Goal: Information Seeking & Learning: Learn about a topic

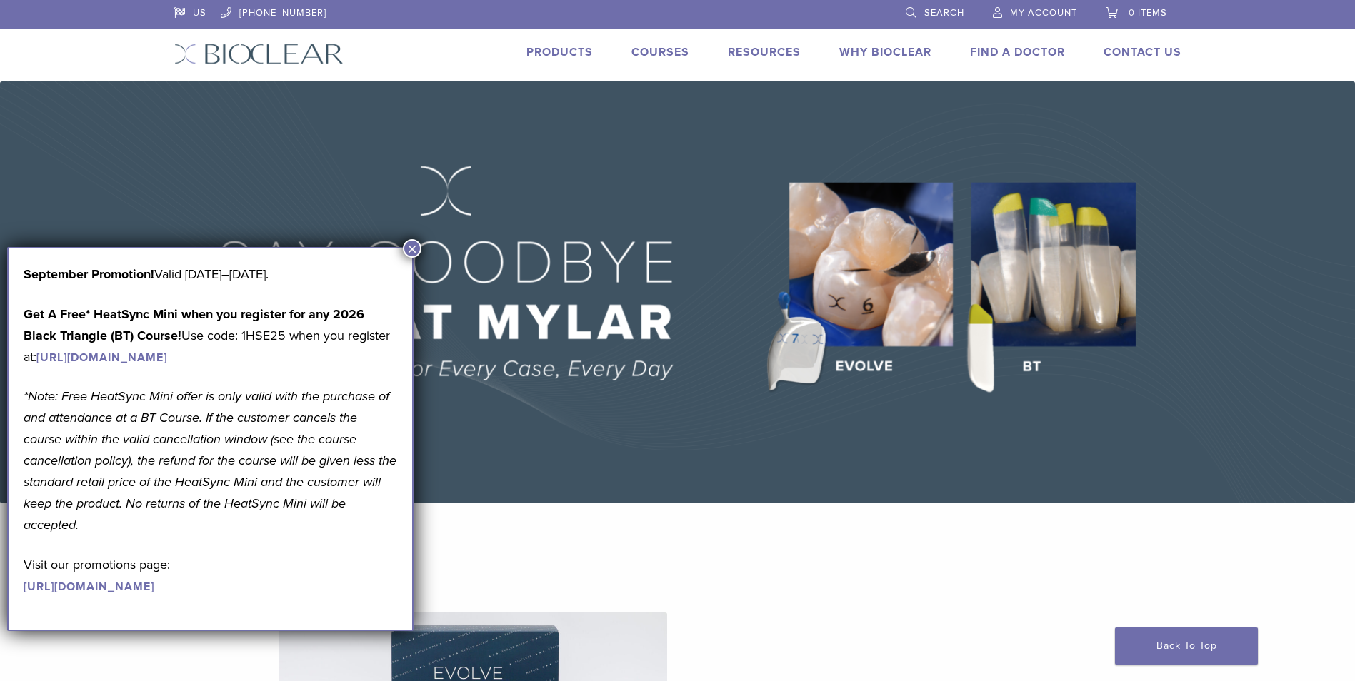
click at [417, 248] on button "×" at bounding box center [412, 248] width 19 height 19
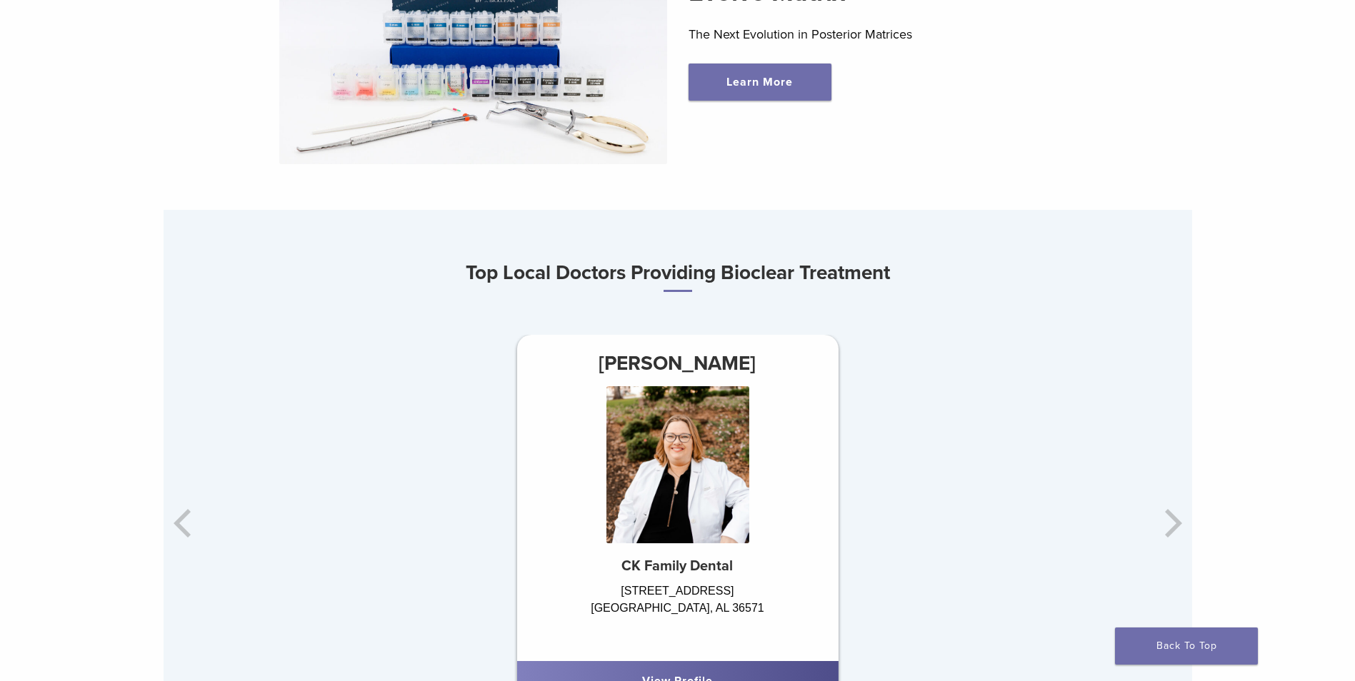
scroll to position [500, 0]
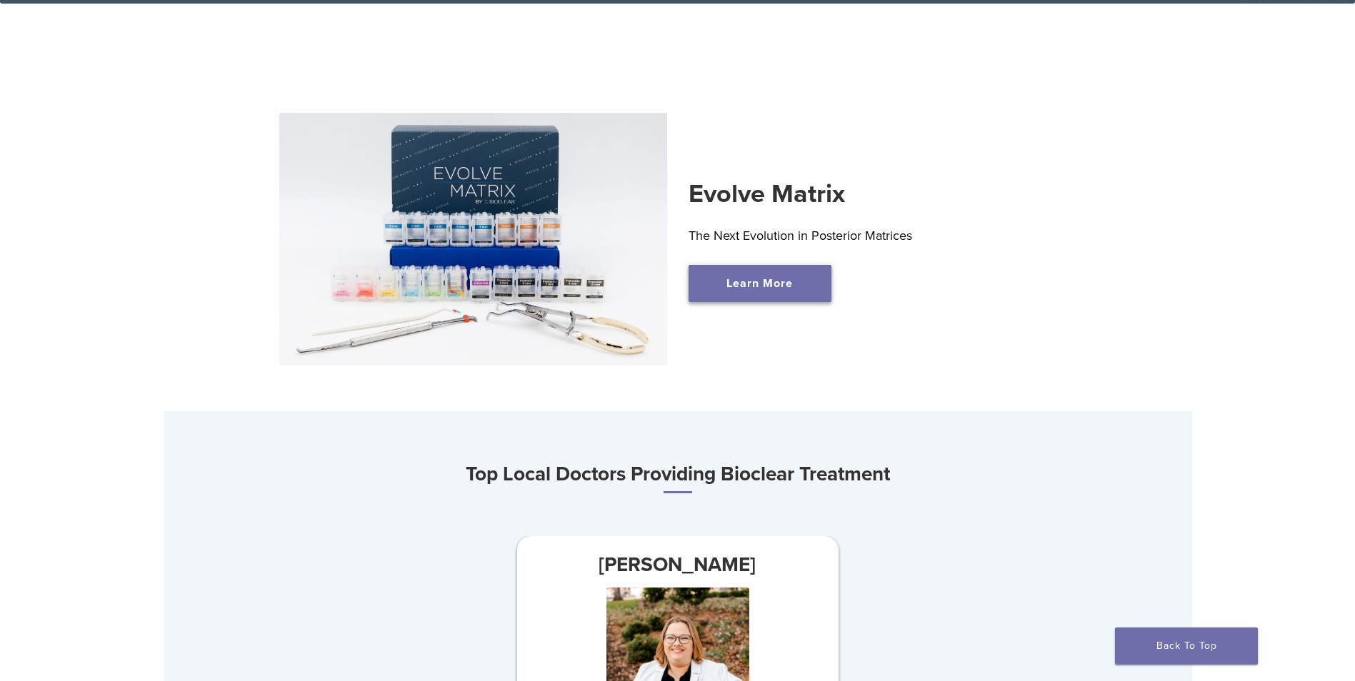
click at [743, 281] on link "Learn More" at bounding box center [759, 283] width 143 height 37
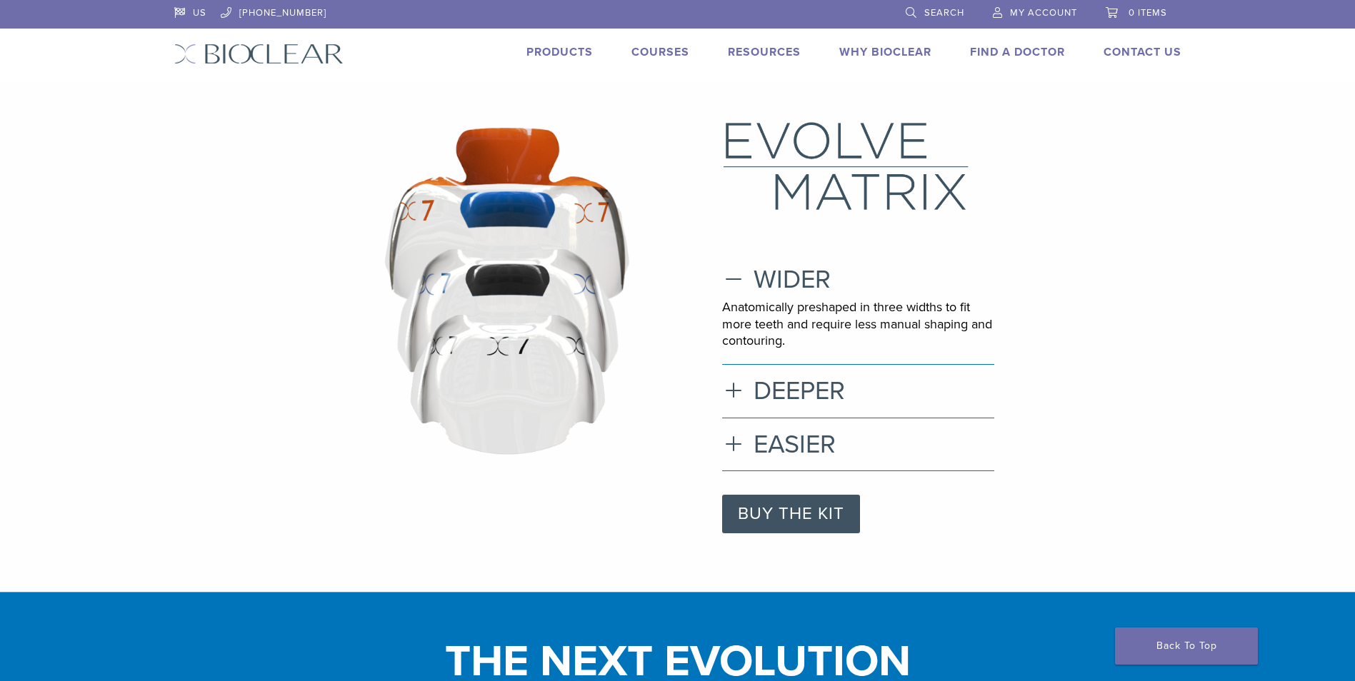
click at [569, 48] on link "Products" at bounding box center [559, 52] width 66 height 14
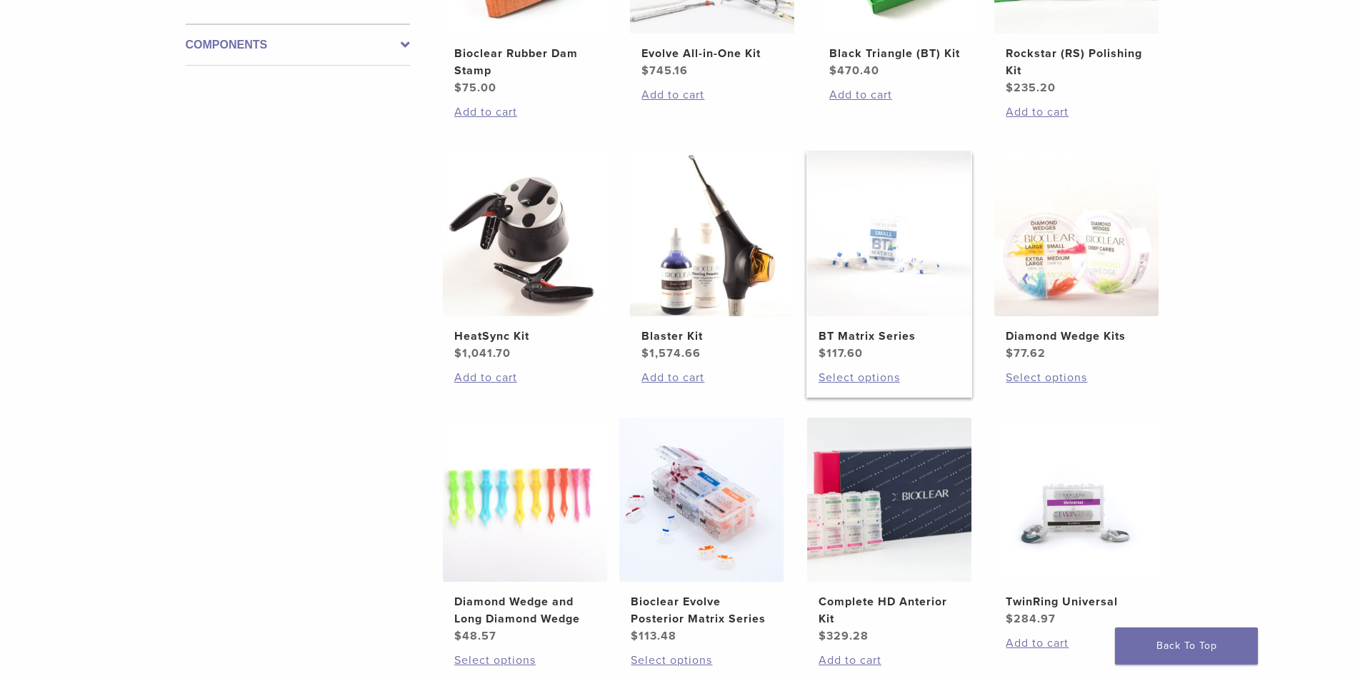
scroll to position [500, 0]
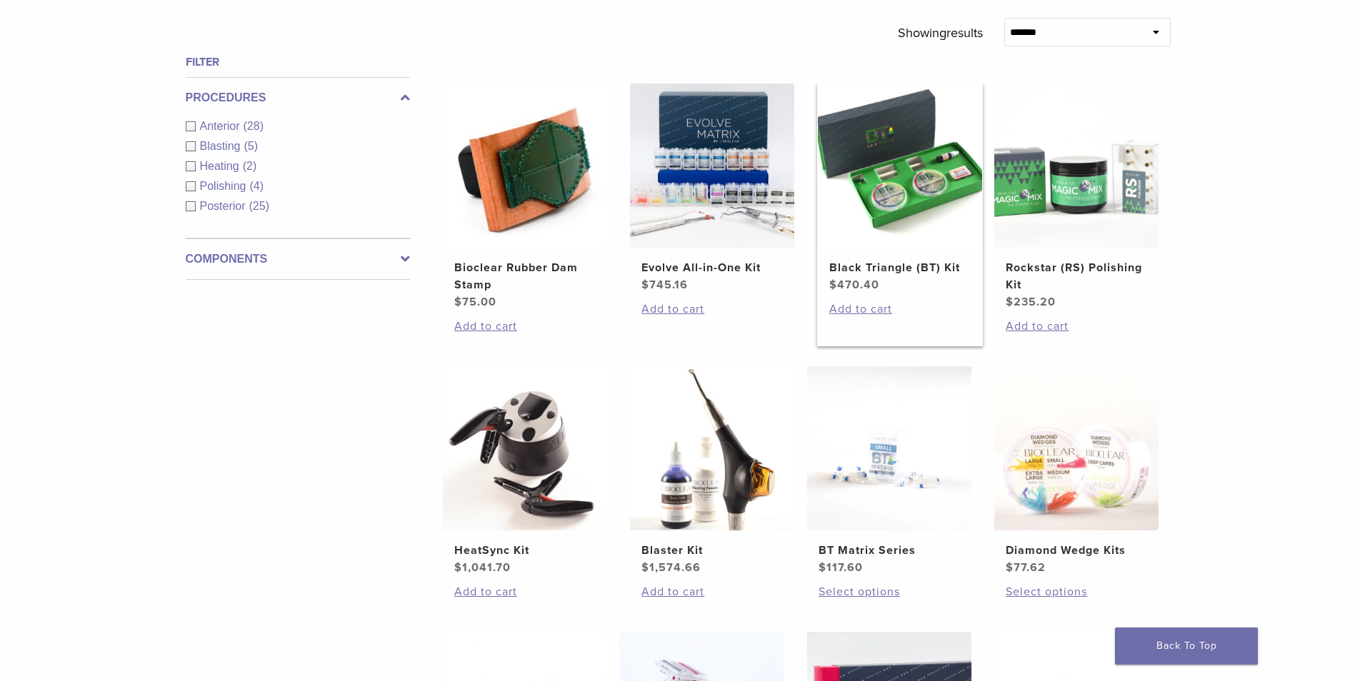
click at [865, 181] on img at bounding box center [900, 166] width 164 height 164
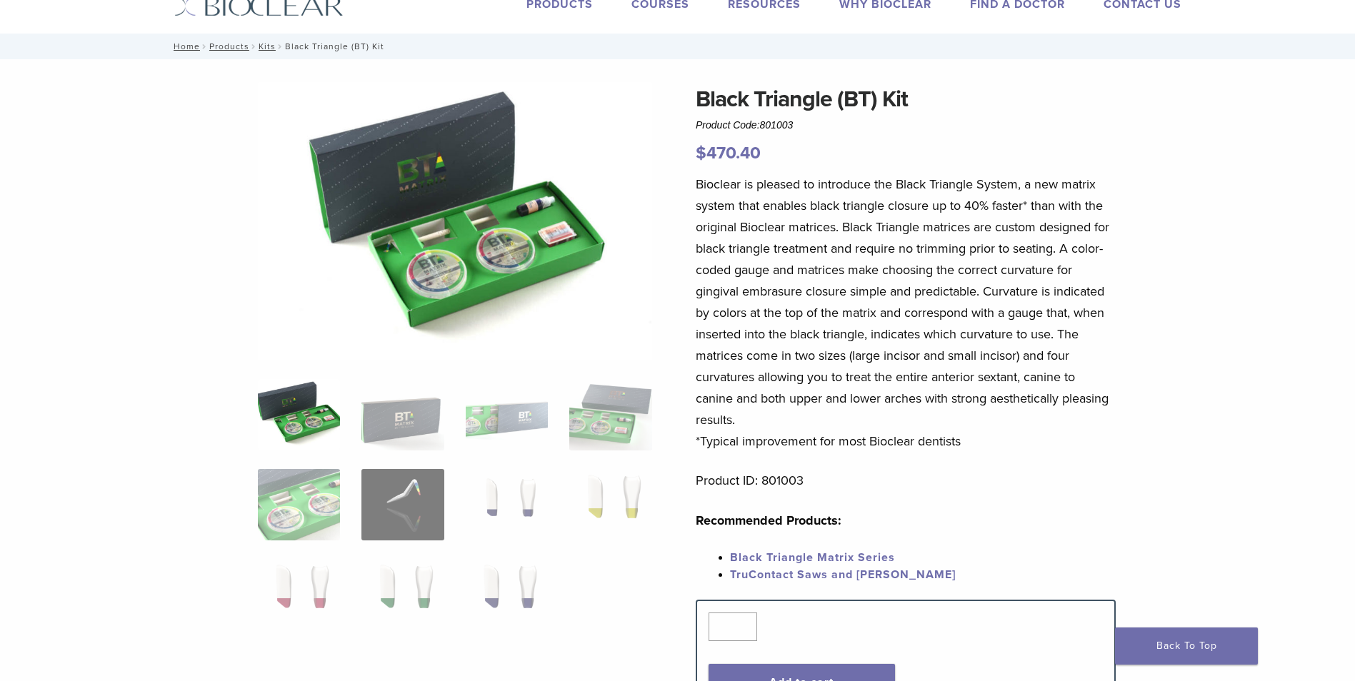
scroll to position [71, 0]
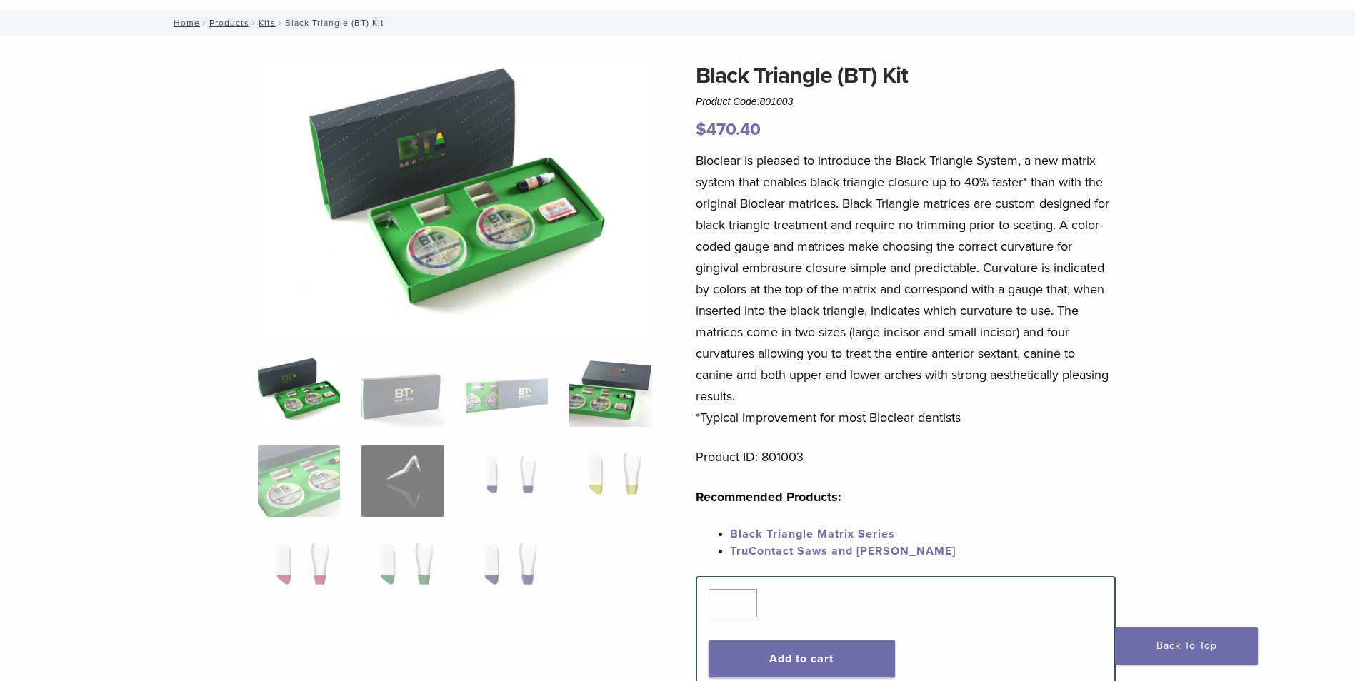
click at [613, 399] on img at bounding box center [610, 391] width 82 height 71
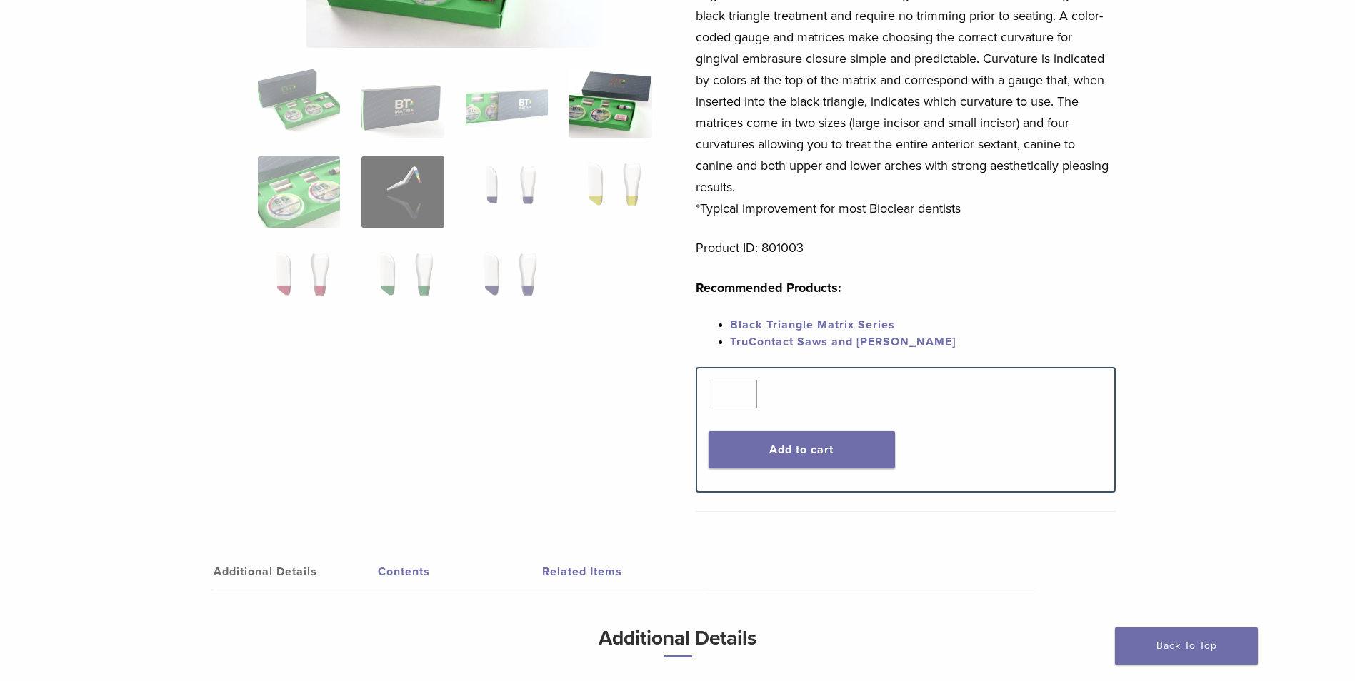
scroll to position [286, 0]
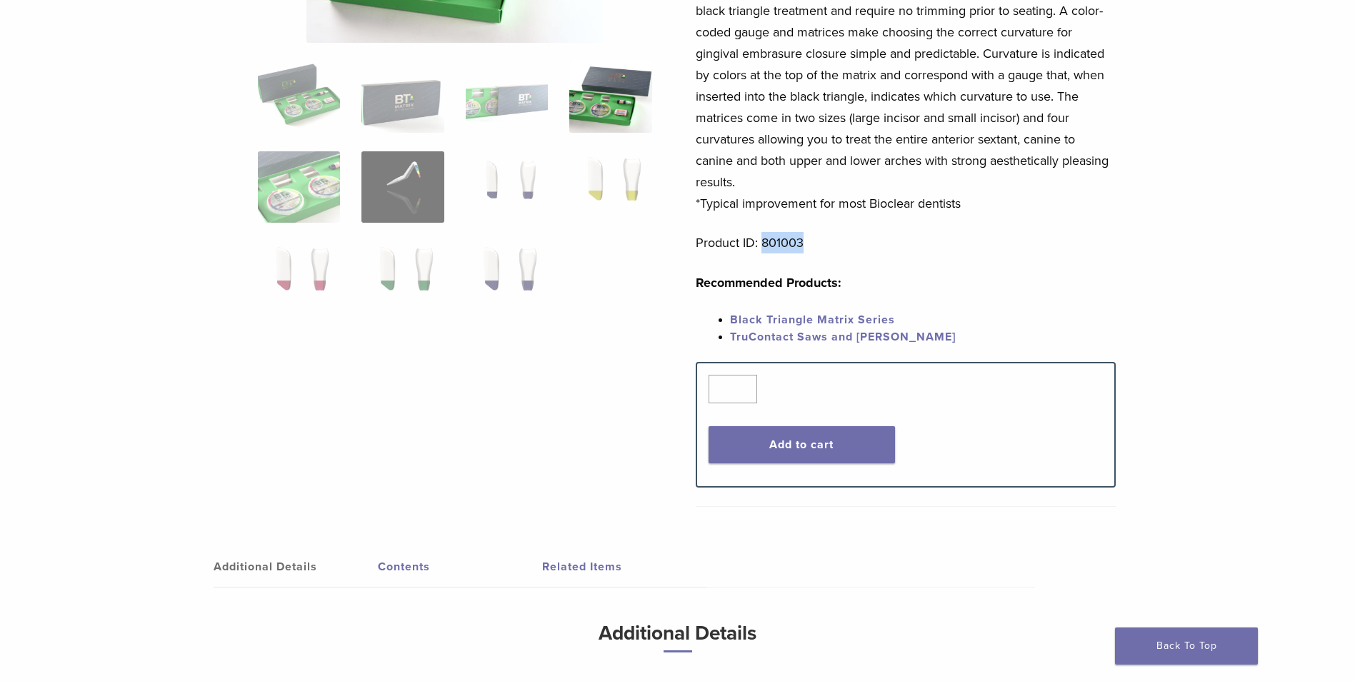
drag, startPoint x: 760, startPoint y: 244, endPoint x: 802, endPoint y: 245, distance: 42.2
click at [802, 245] on p "Product ID: 801003" at bounding box center [906, 242] width 420 height 21
copy p "801003"
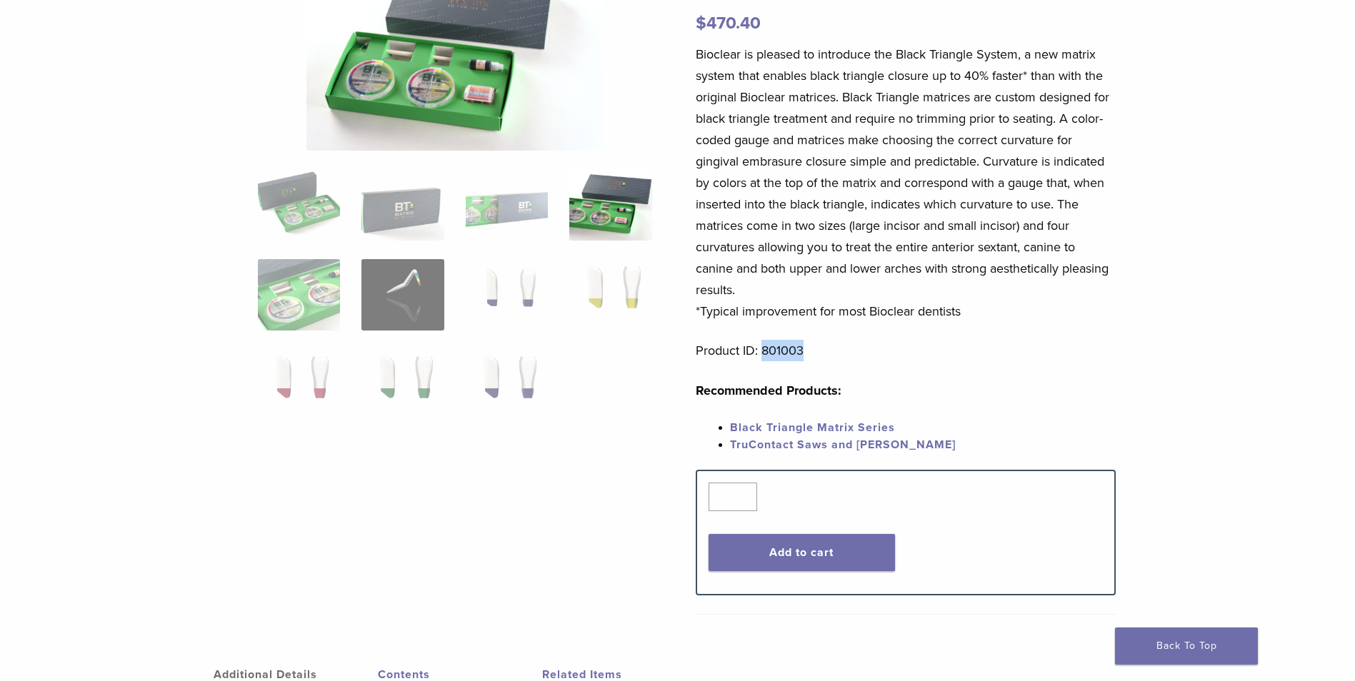
scroll to position [0, 0]
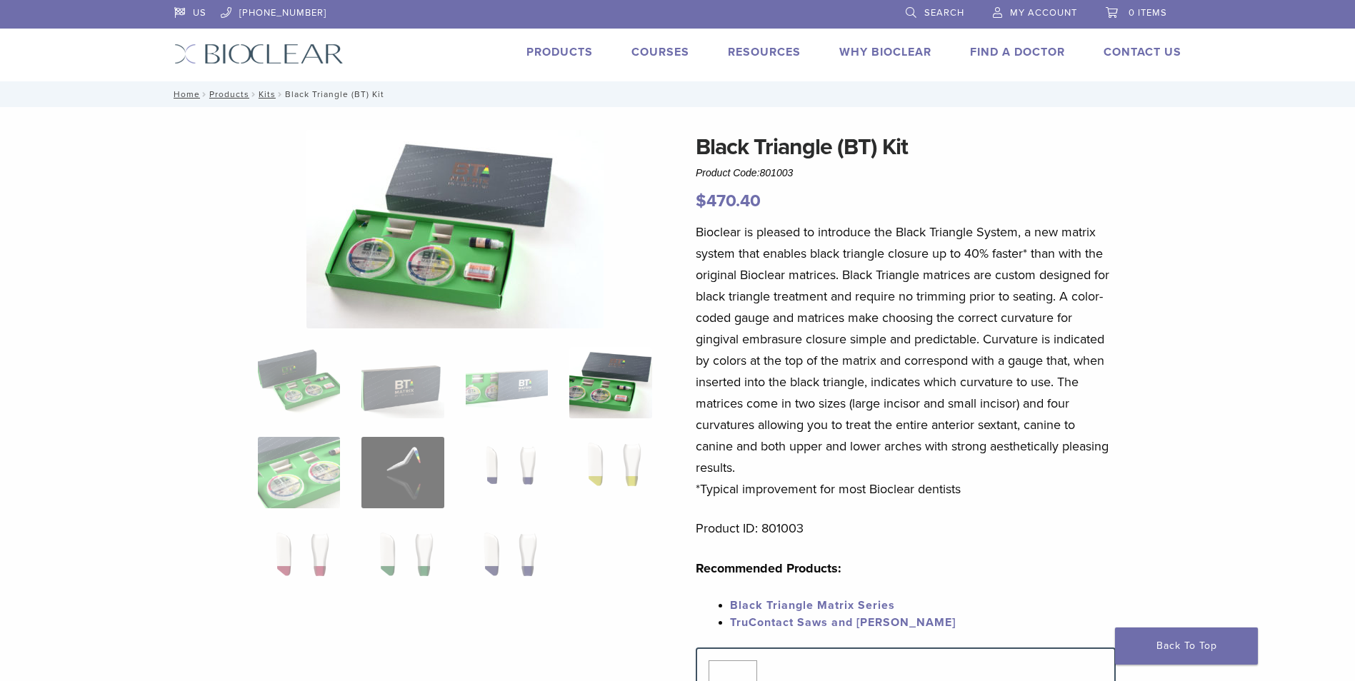
click at [774, 362] on p "Bioclear is pleased to introduce the Black Triangle System, a new matrix system…" at bounding box center [906, 360] width 420 height 279
